Goal: Use online tool/utility

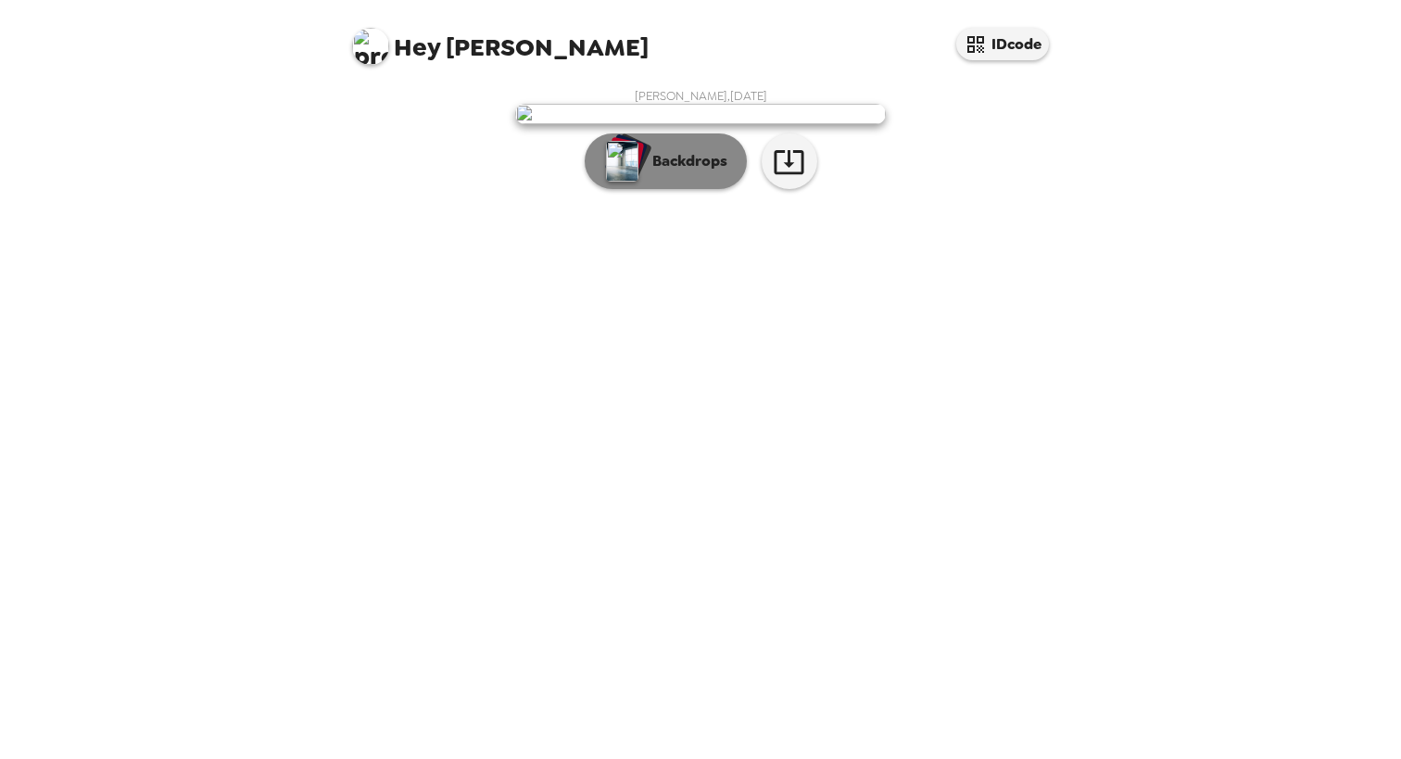
click at [706, 172] on p "Backdrops" at bounding box center [685, 161] width 84 height 22
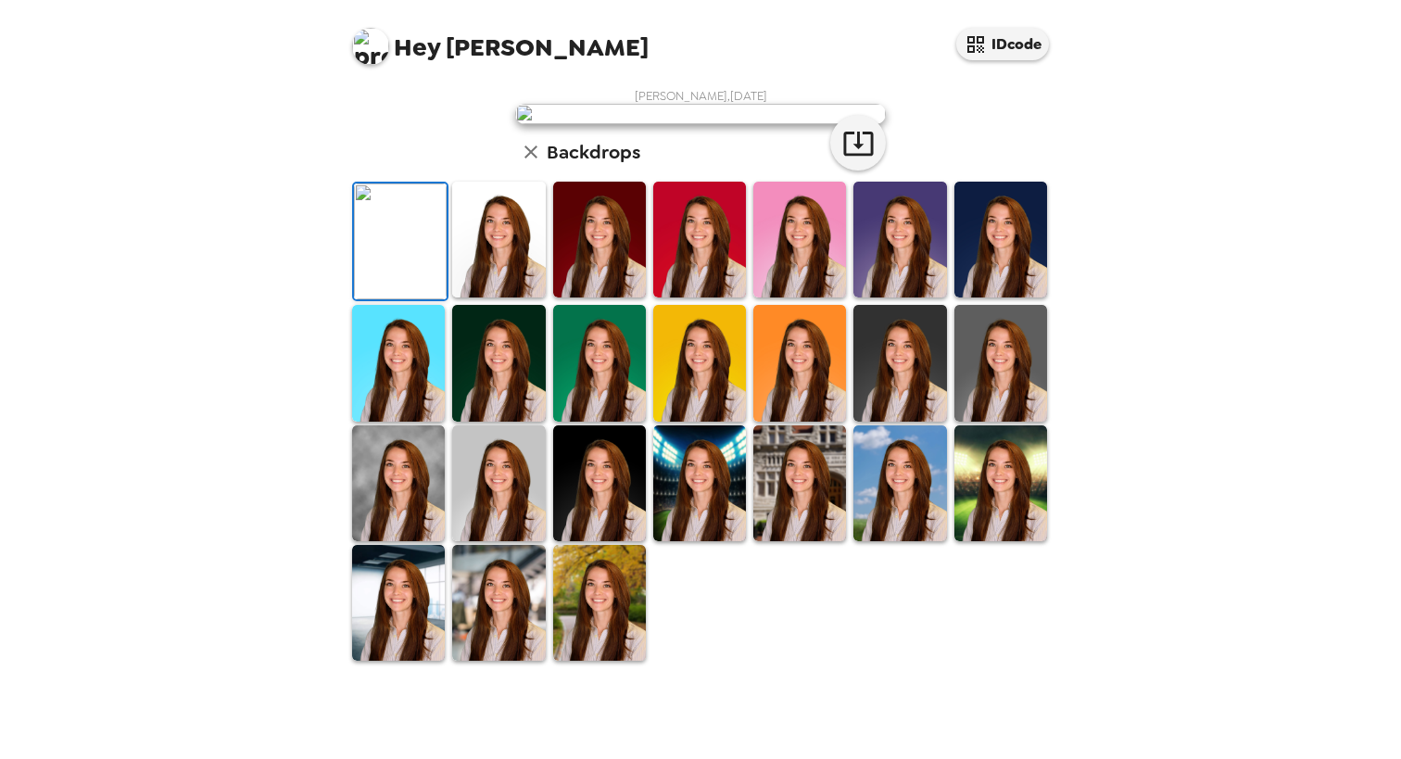
scroll to position [365, 0]
click at [980, 421] on img at bounding box center [1000, 363] width 93 height 116
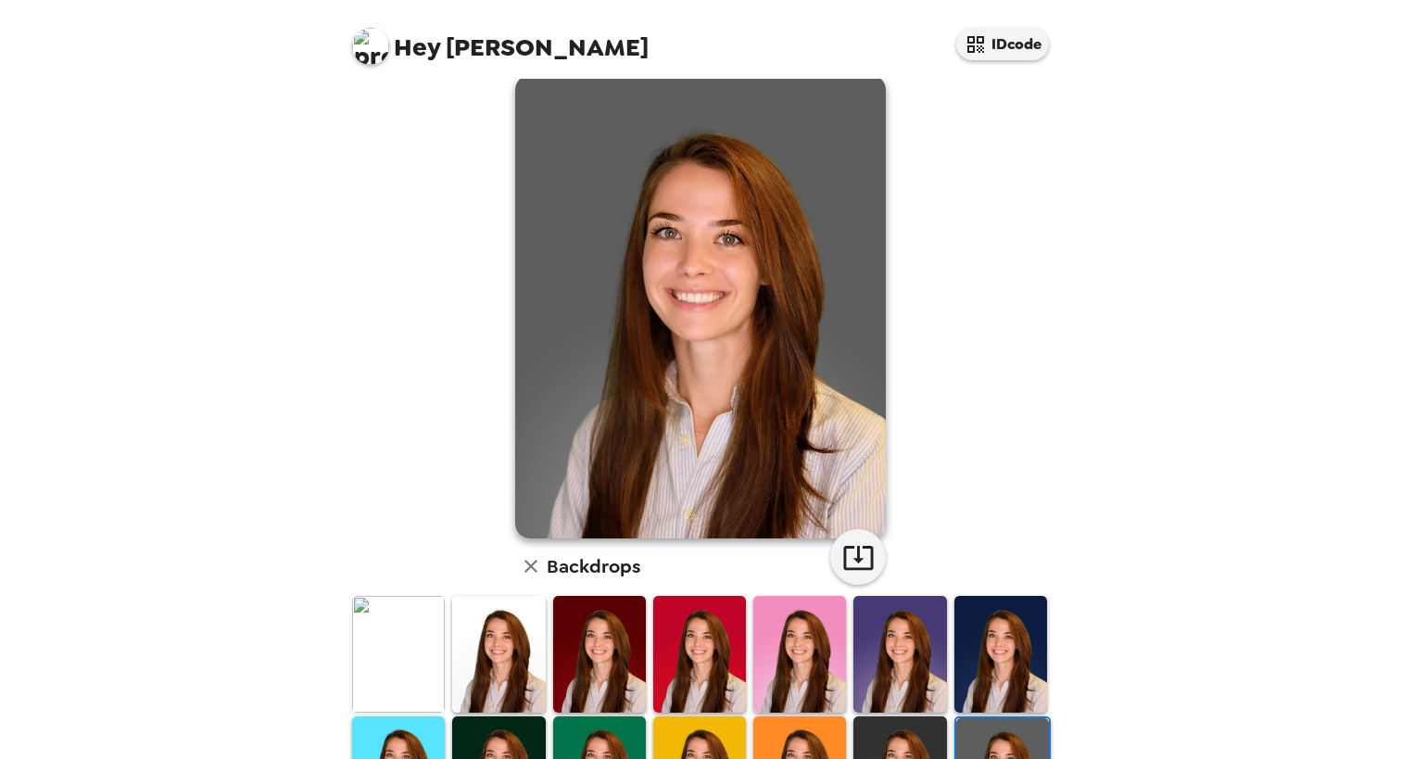
scroll to position [0, 0]
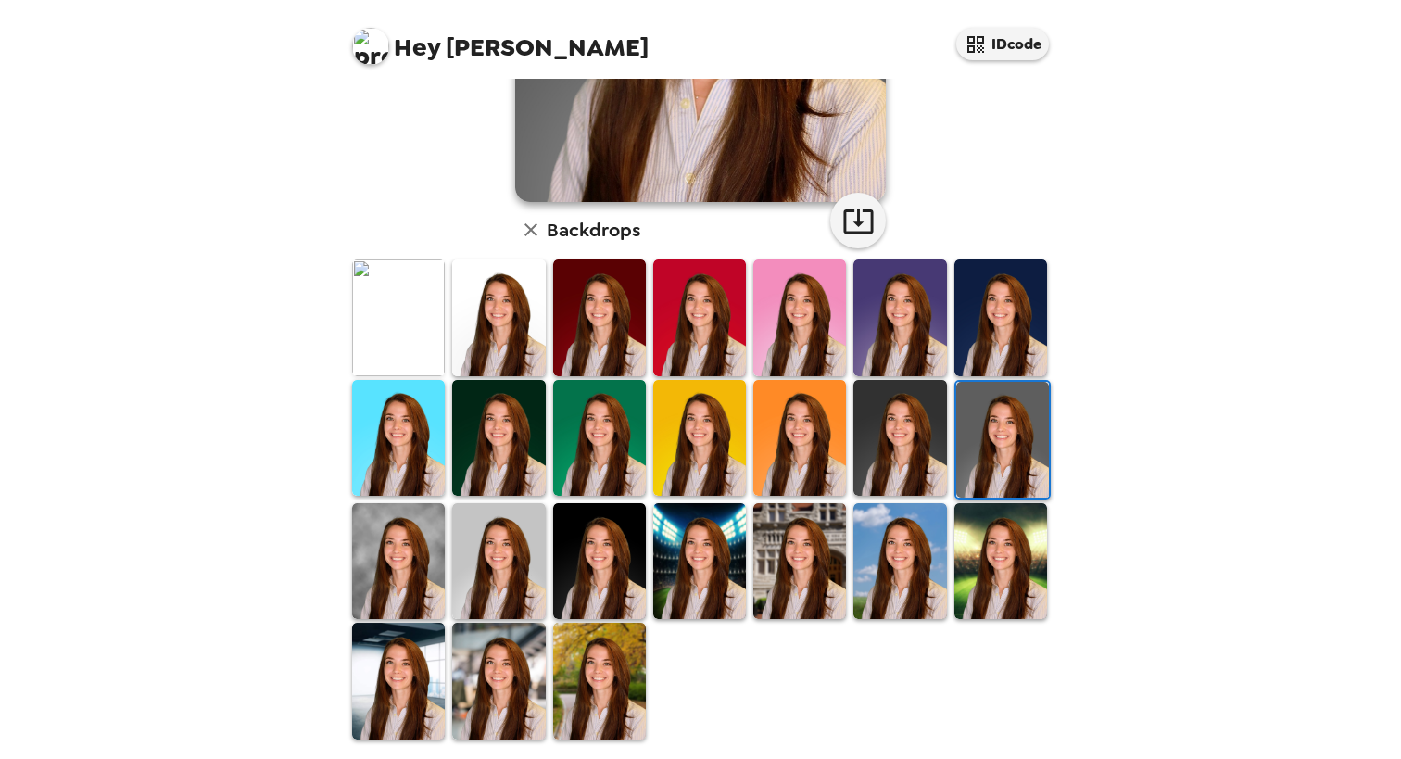
click at [528, 536] on img at bounding box center [498, 561] width 93 height 116
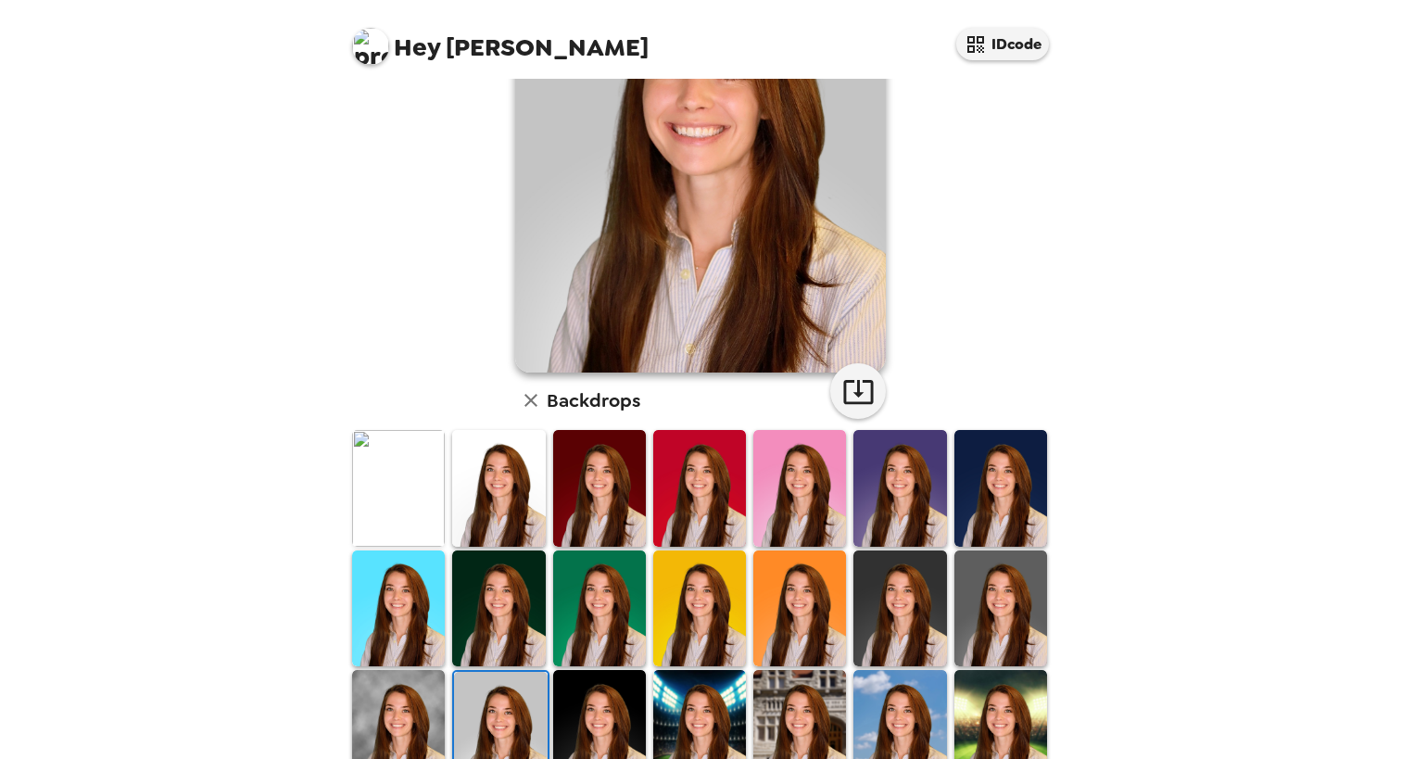
scroll to position [278, 0]
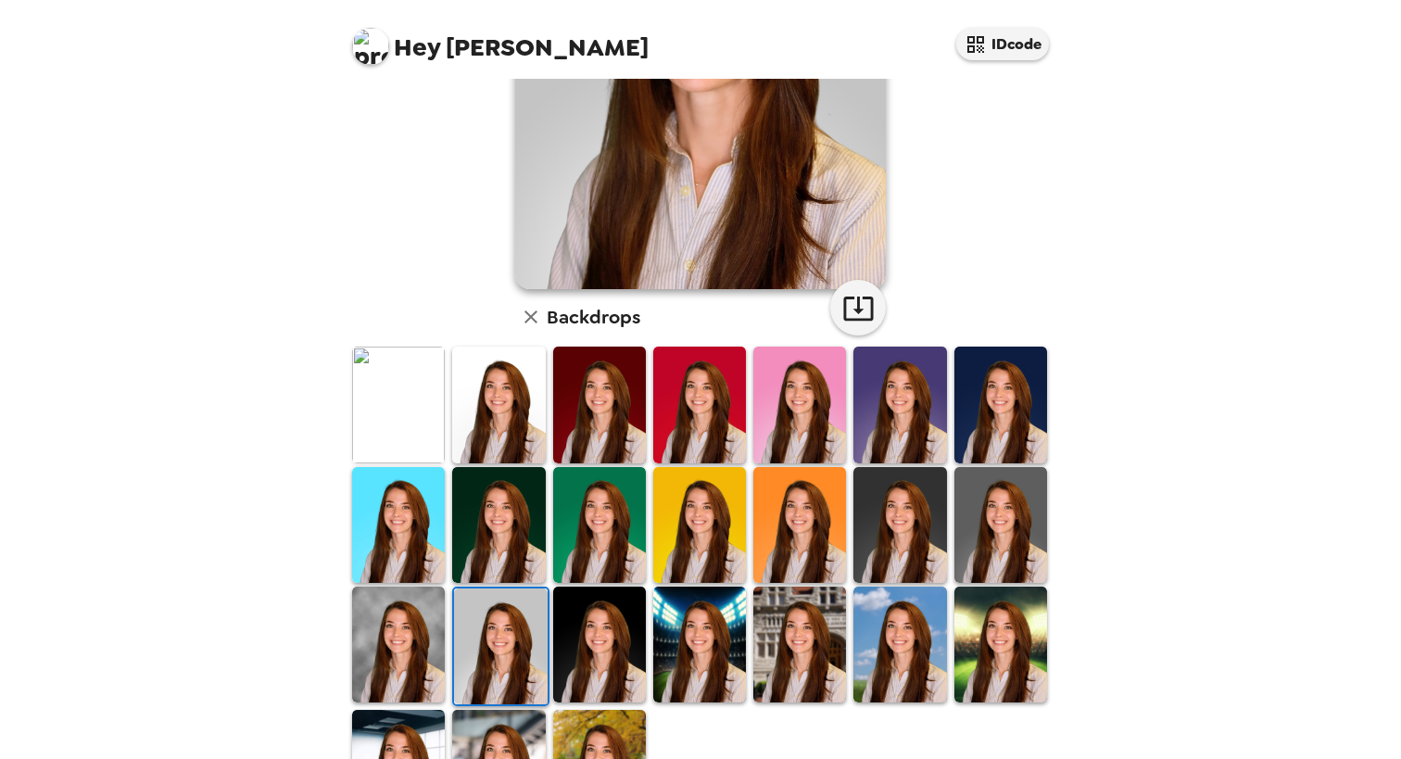
click at [690, 547] on img at bounding box center [699, 525] width 93 height 116
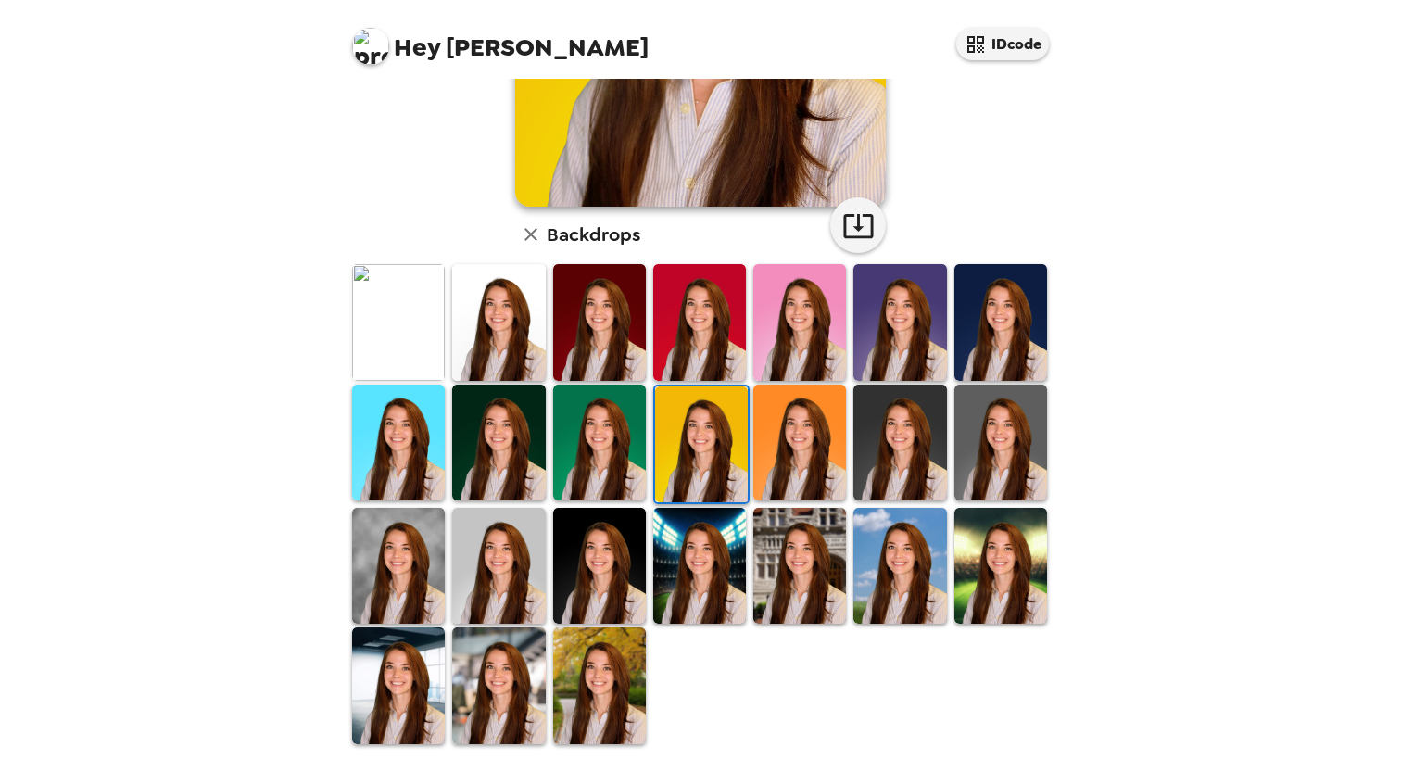
scroll to position [365, 0]
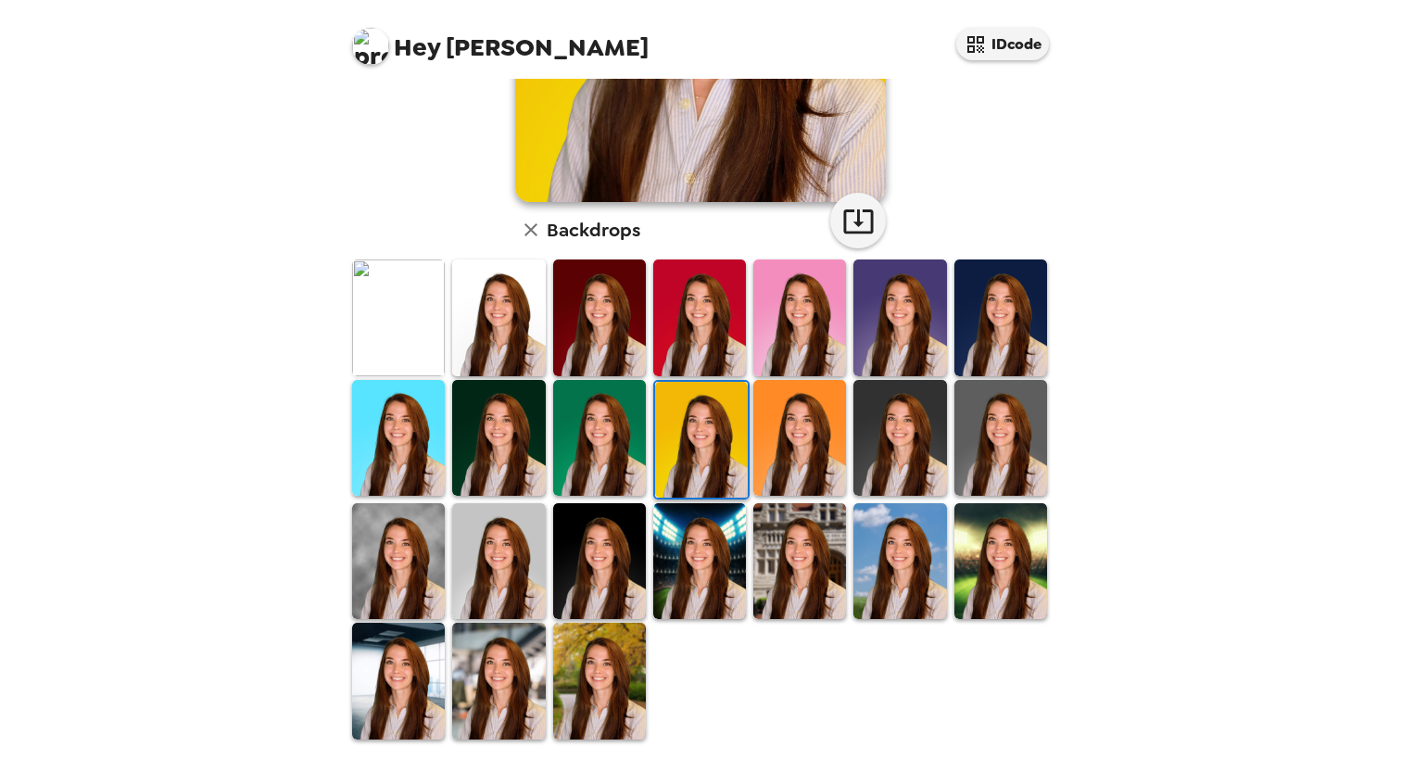
click at [418, 560] on img at bounding box center [398, 561] width 93 height 116
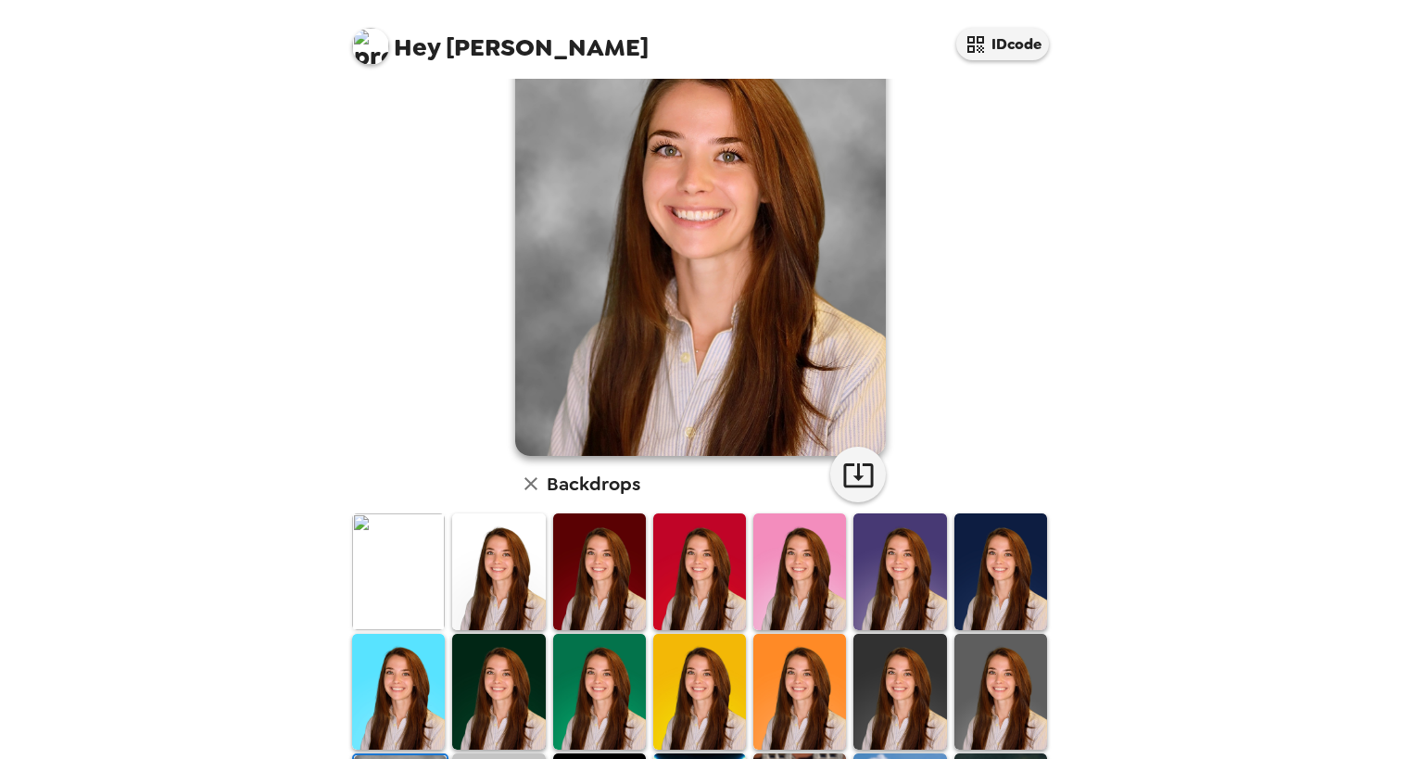
scroll to position [278, 0]
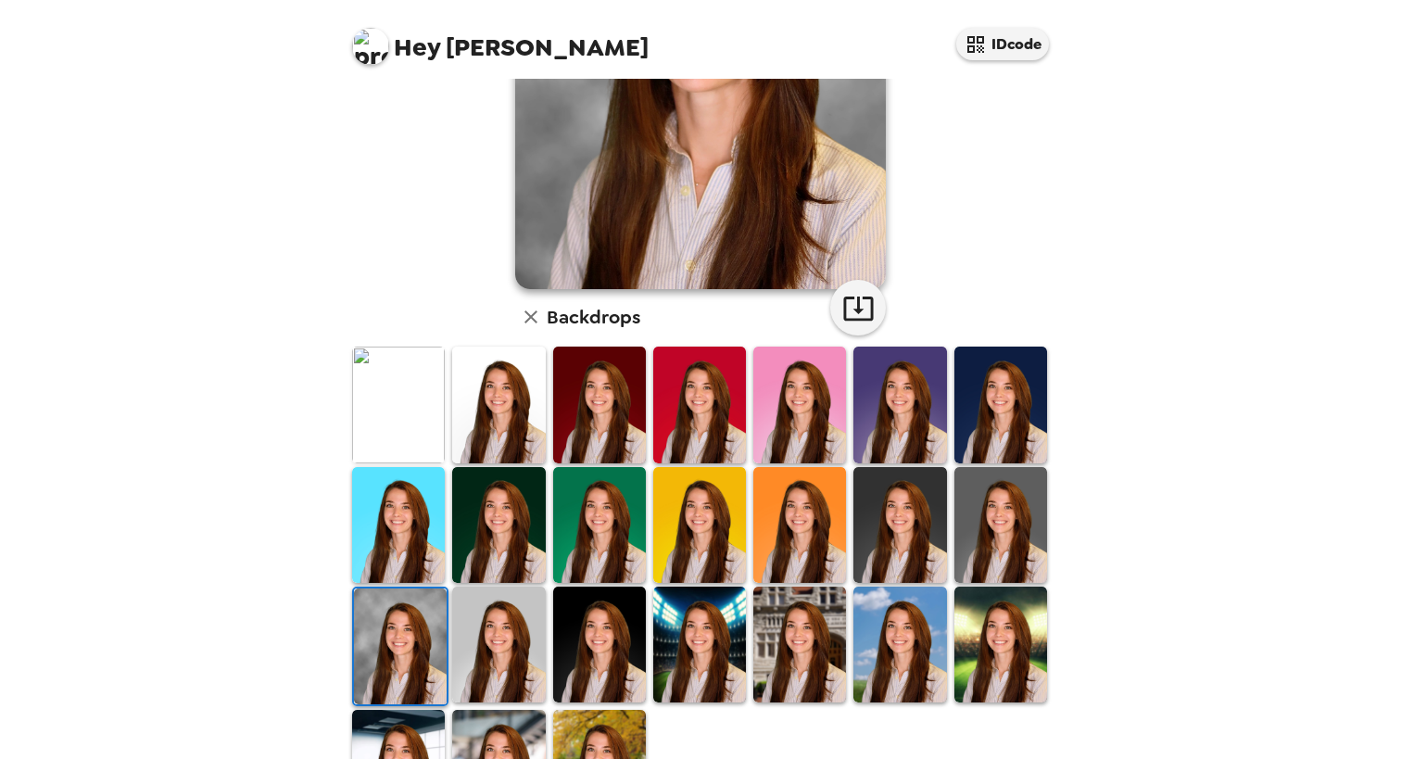
click at [480, 652] on img at bounding box center [498, 644] width 93 height 116
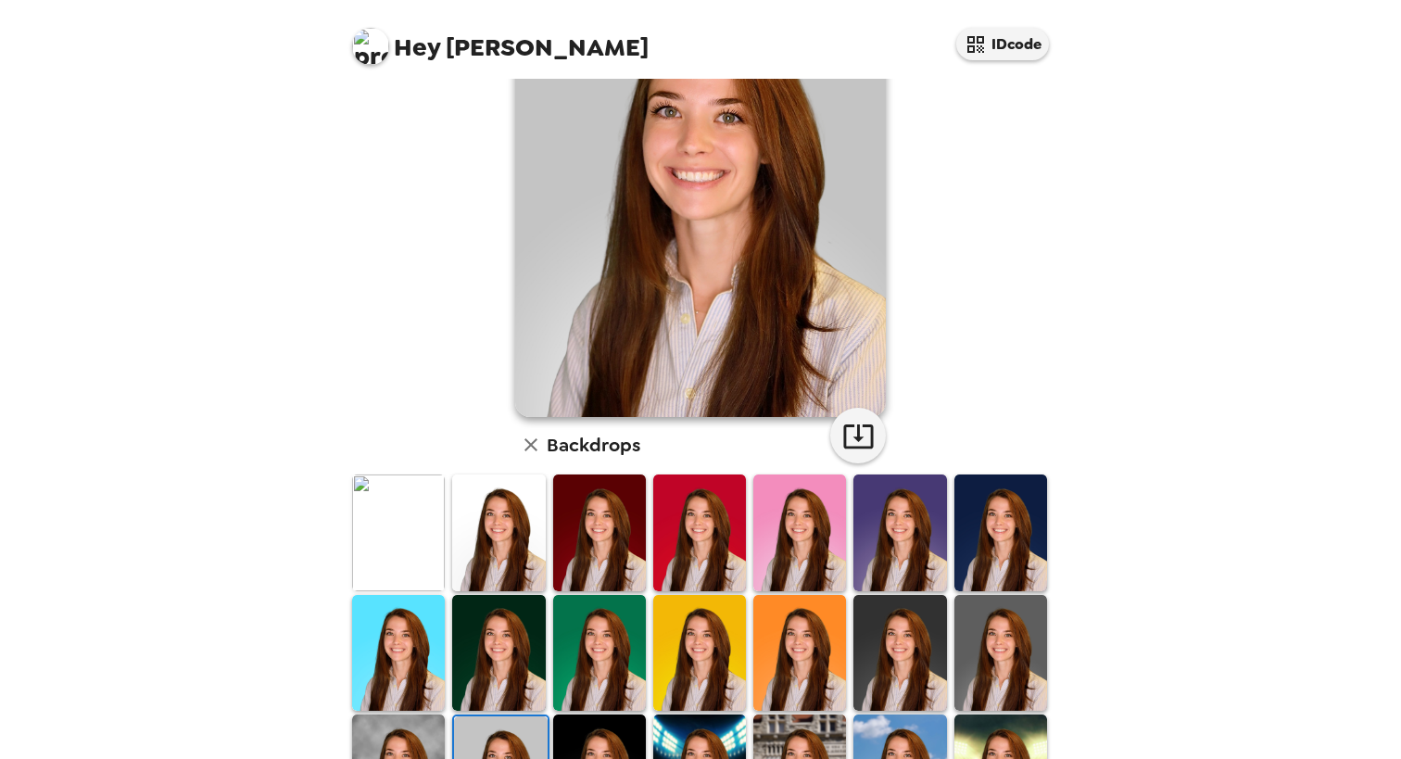
scroll to position [0, 0]
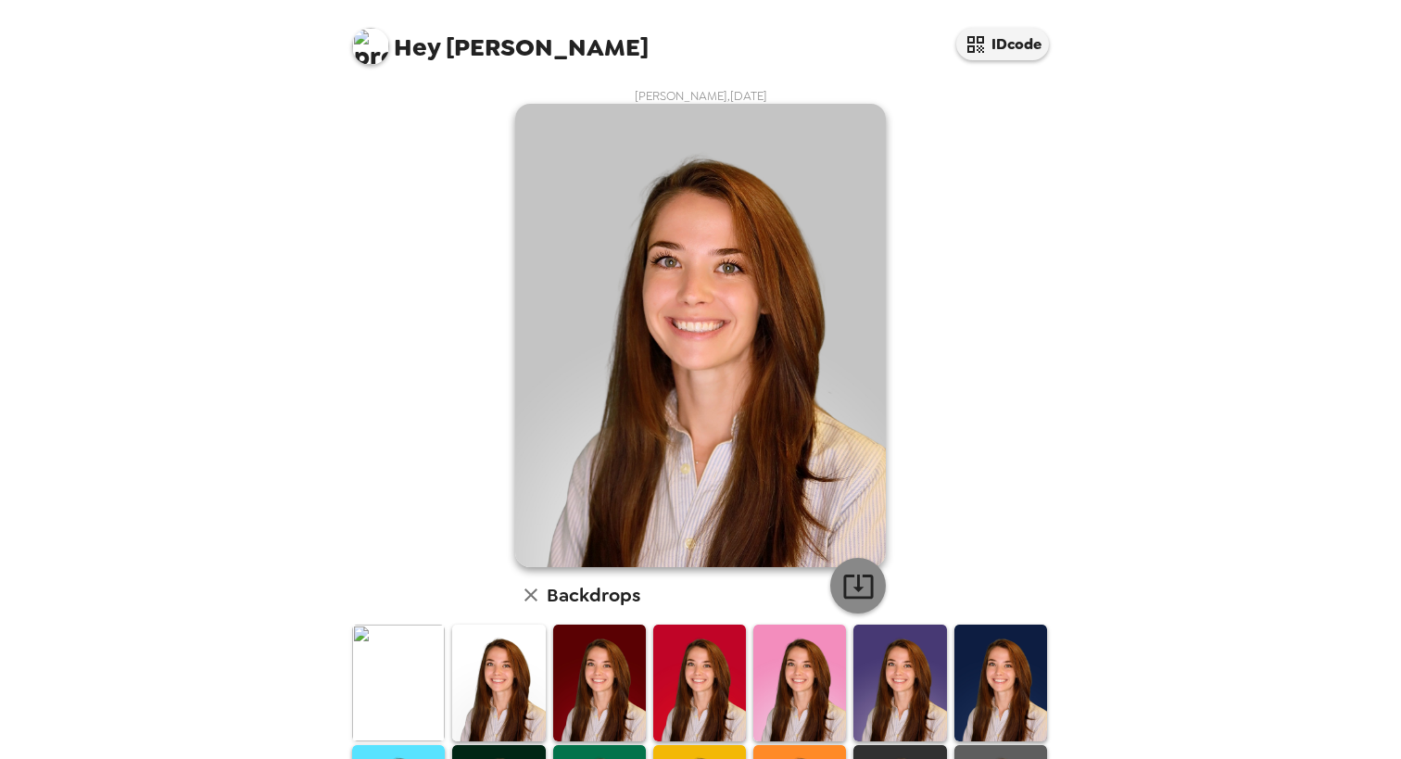
click at [842, 582] on icon "button" at bounding box center [858, 586] width 32 height 32
